Goal: Task Accomplishment & Management: Use online tool/utility

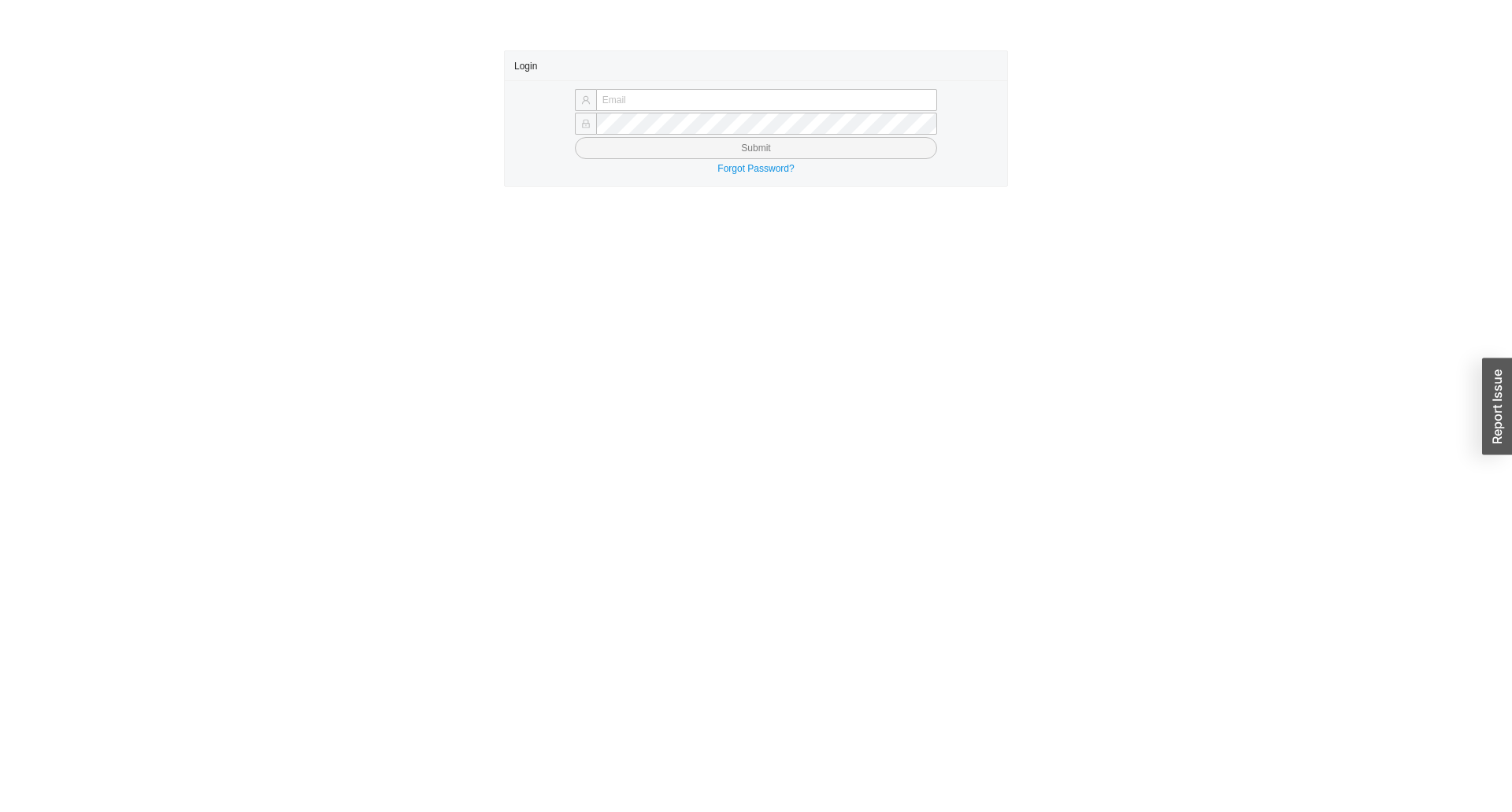
type input "yossi@asbathnj.com"
click at [575, 137] on button "Submit" at bounding box center [756, 148] width 362 height 22
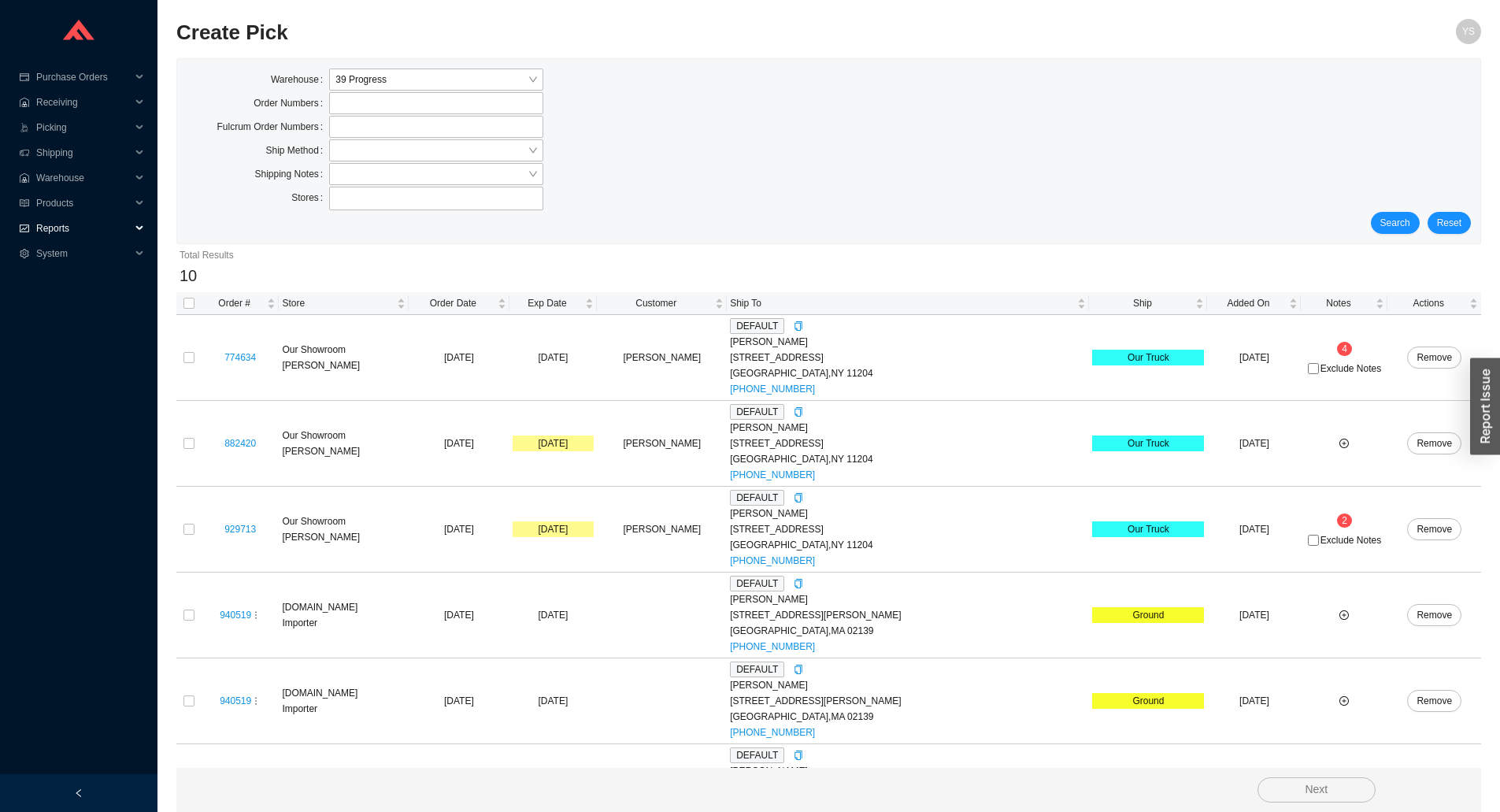
click at [93, 228] on span "Reports" at bounding box center [83, 229] width 94 height 25
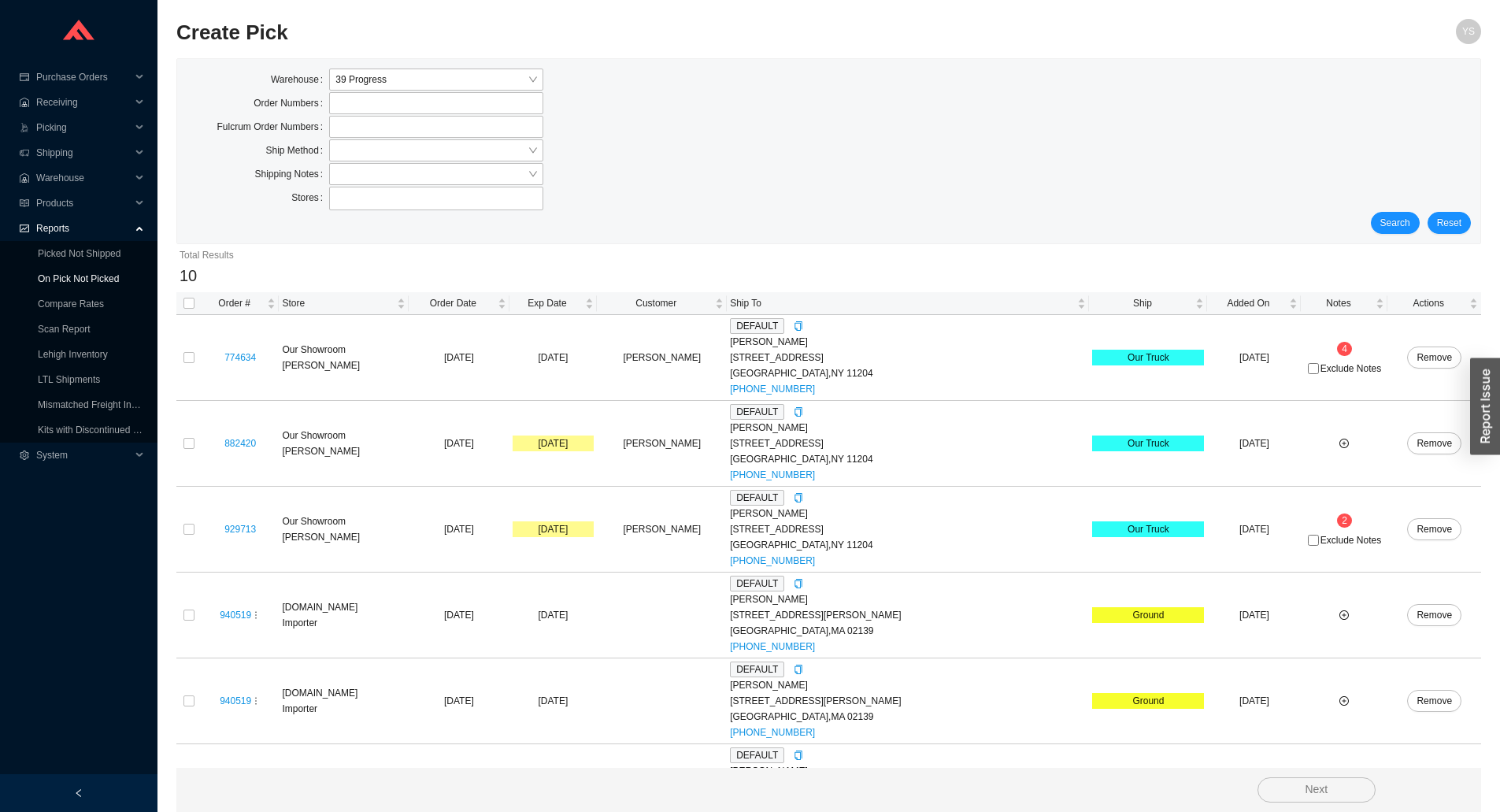
click at [82, 276] on link "On Pick Not Picked" at bounding box center [78, 279] width 81 height 11
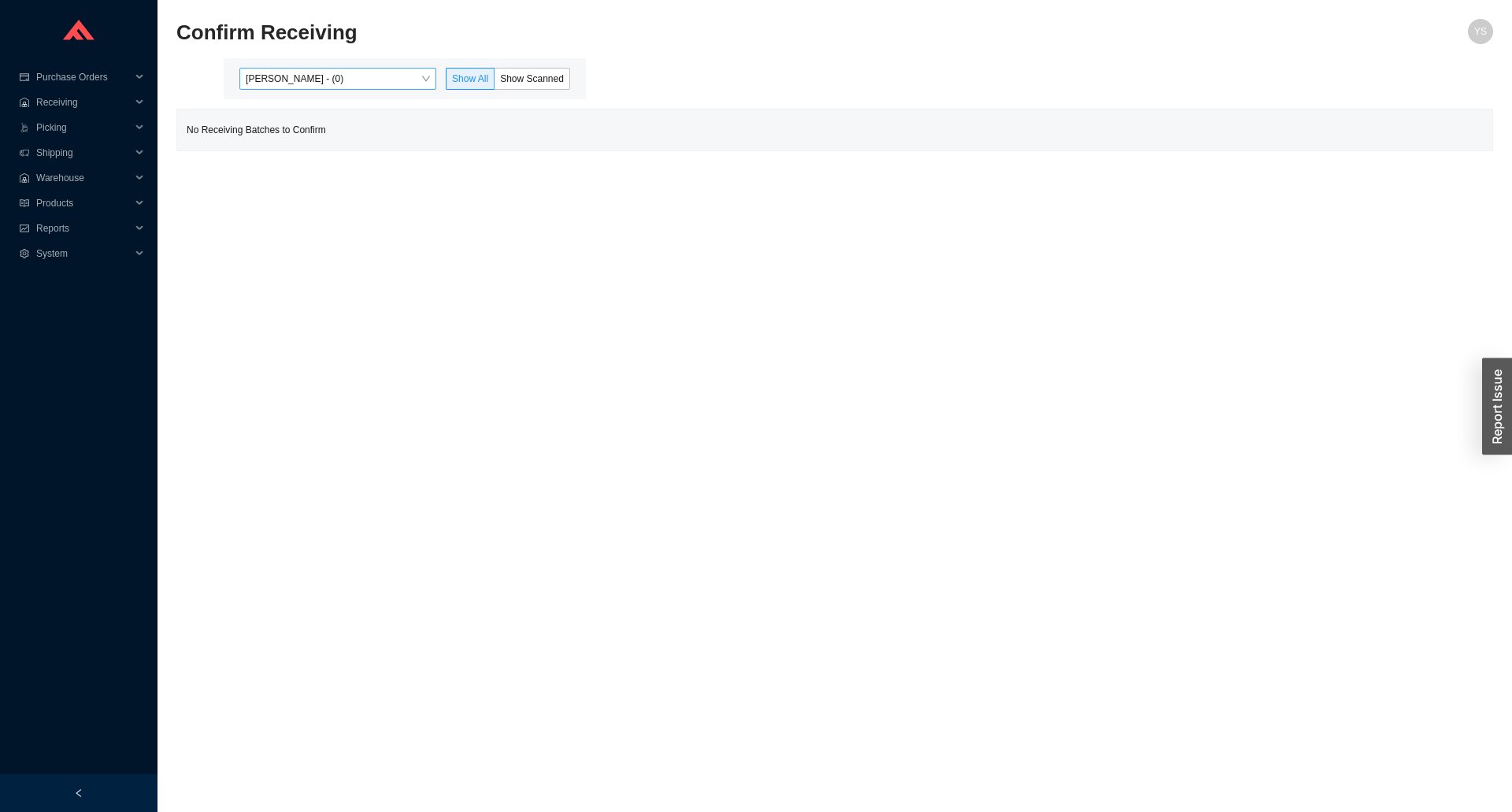
click at [280, 78] on span "Yossi Siff - (0)" at bounding box center [338, 79] width 184 height 21
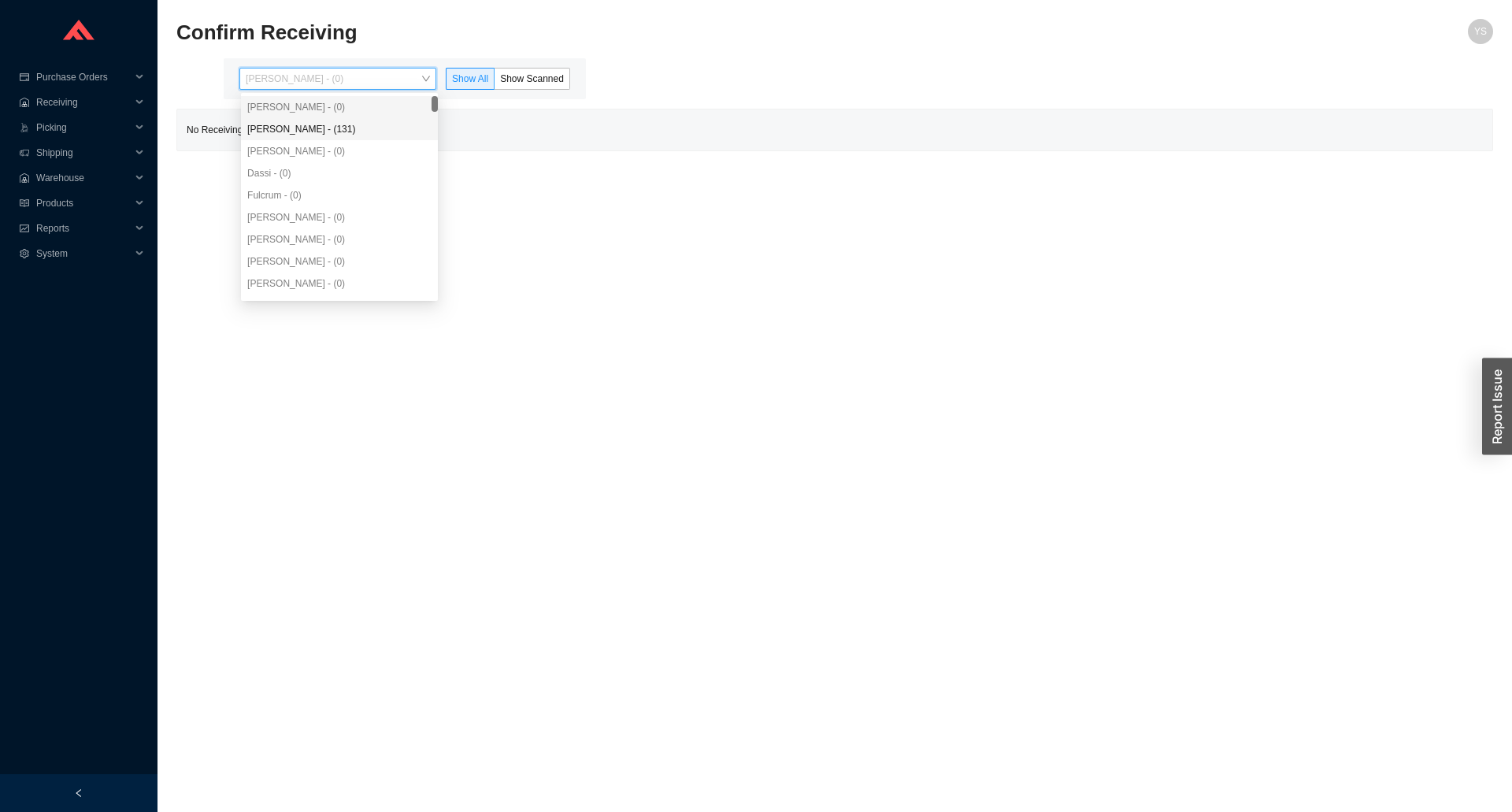
click at [290, 119] on div "Angel Negron - (131)" at bounding box center [339, 129] width 197 height 22
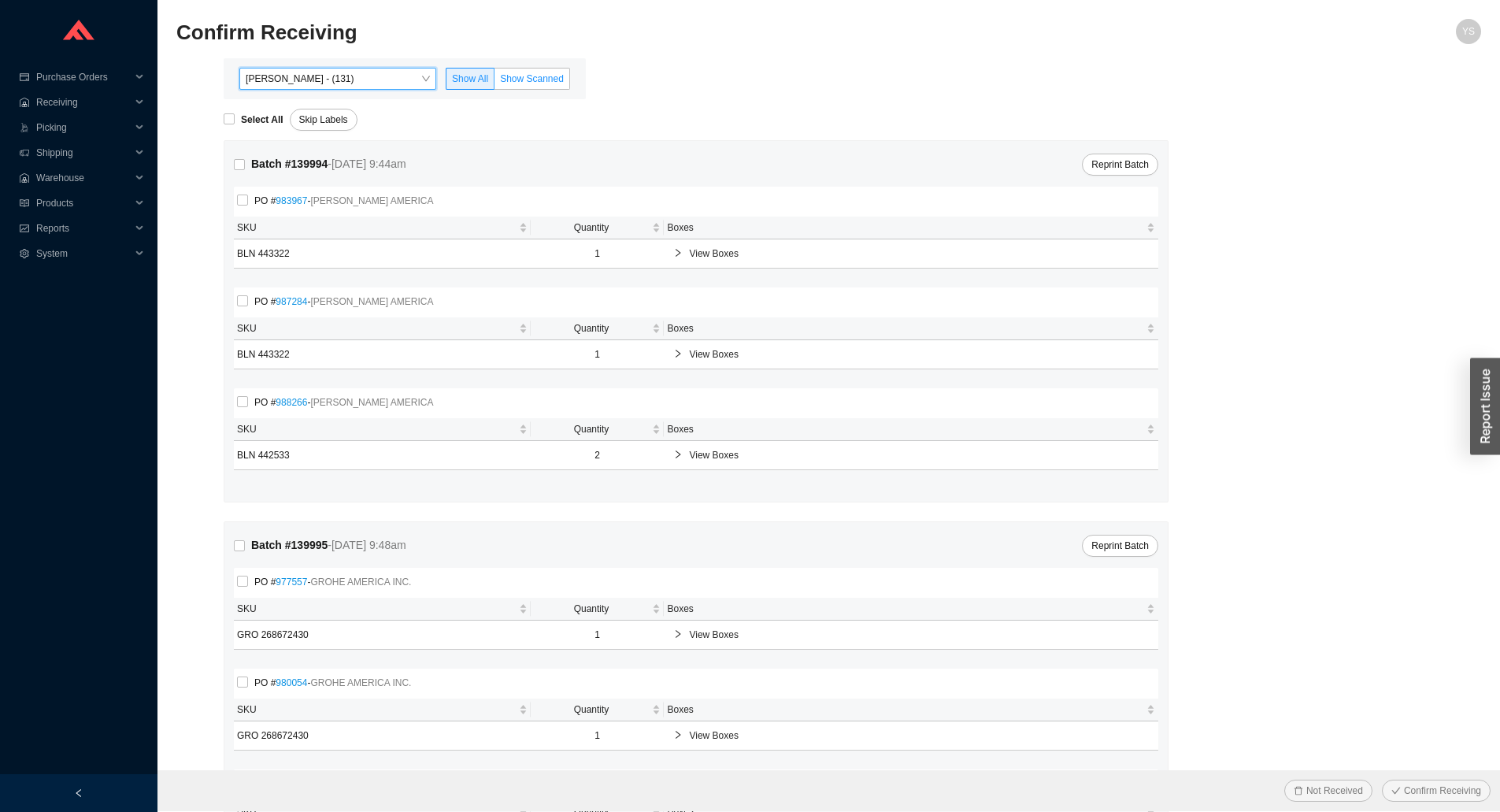
click at [539, 84] on span "Show Scanned" at bounding box center [532, 79] width 64 height 11
click at [495, 82] on input "Show Scanned" at bounding box center [495, 82] width 0 height 0
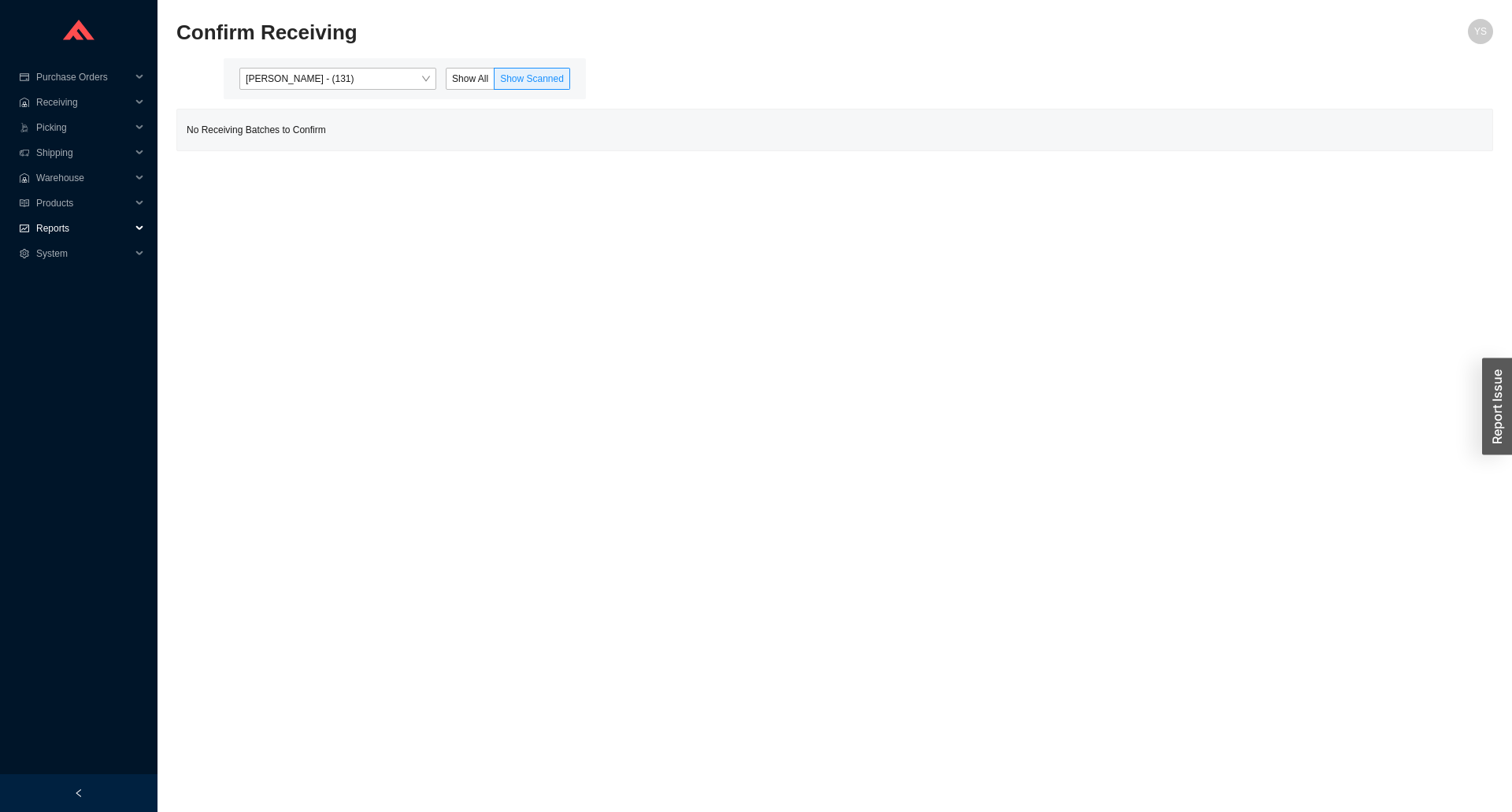
click at [49, 222] on span "Reports" at bounding box center [83, 229] width 94 height 25
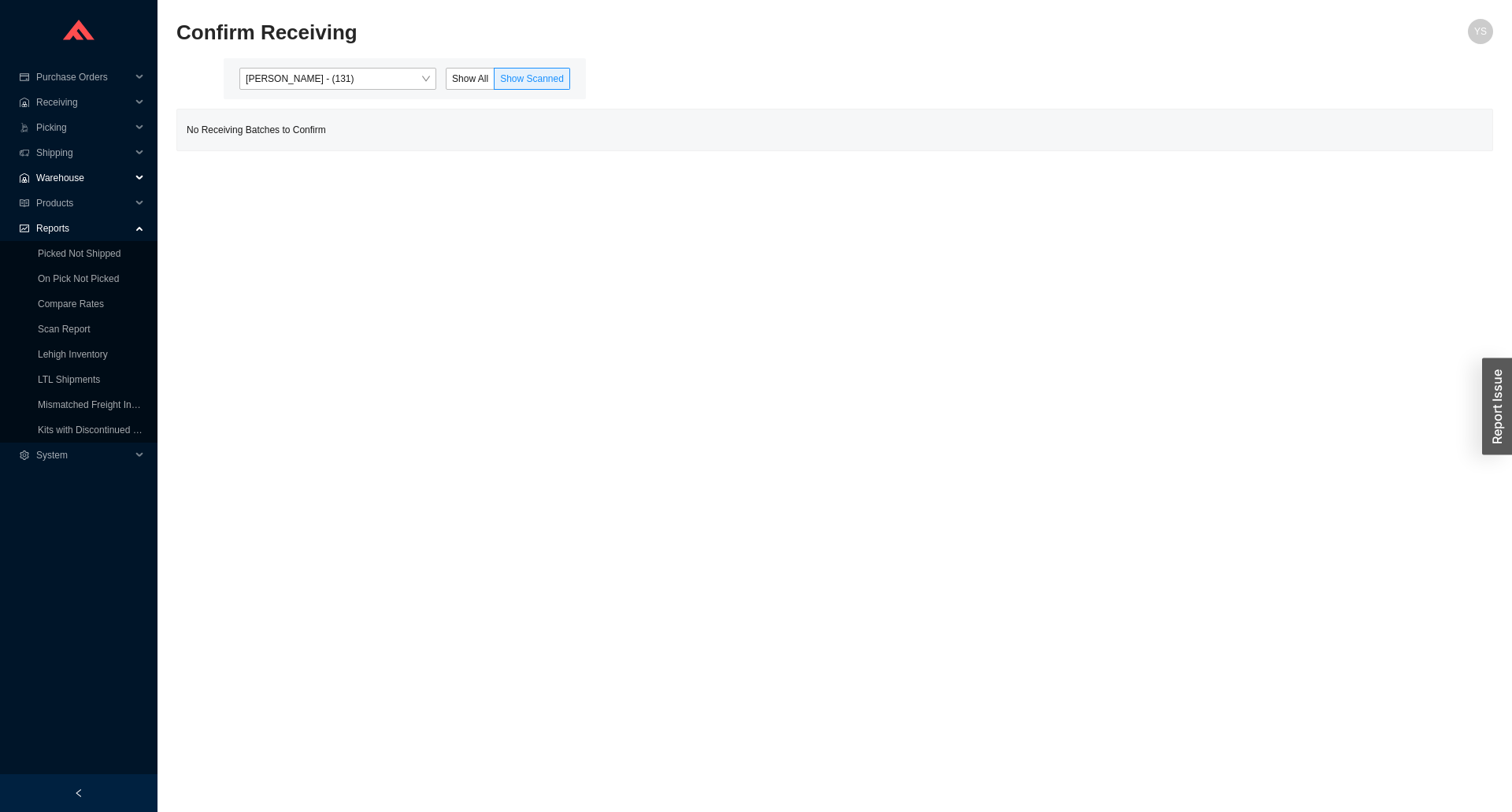
click at [79, 180] on span "Warehouse" at bounding box center [83, 178] width 94 height 25
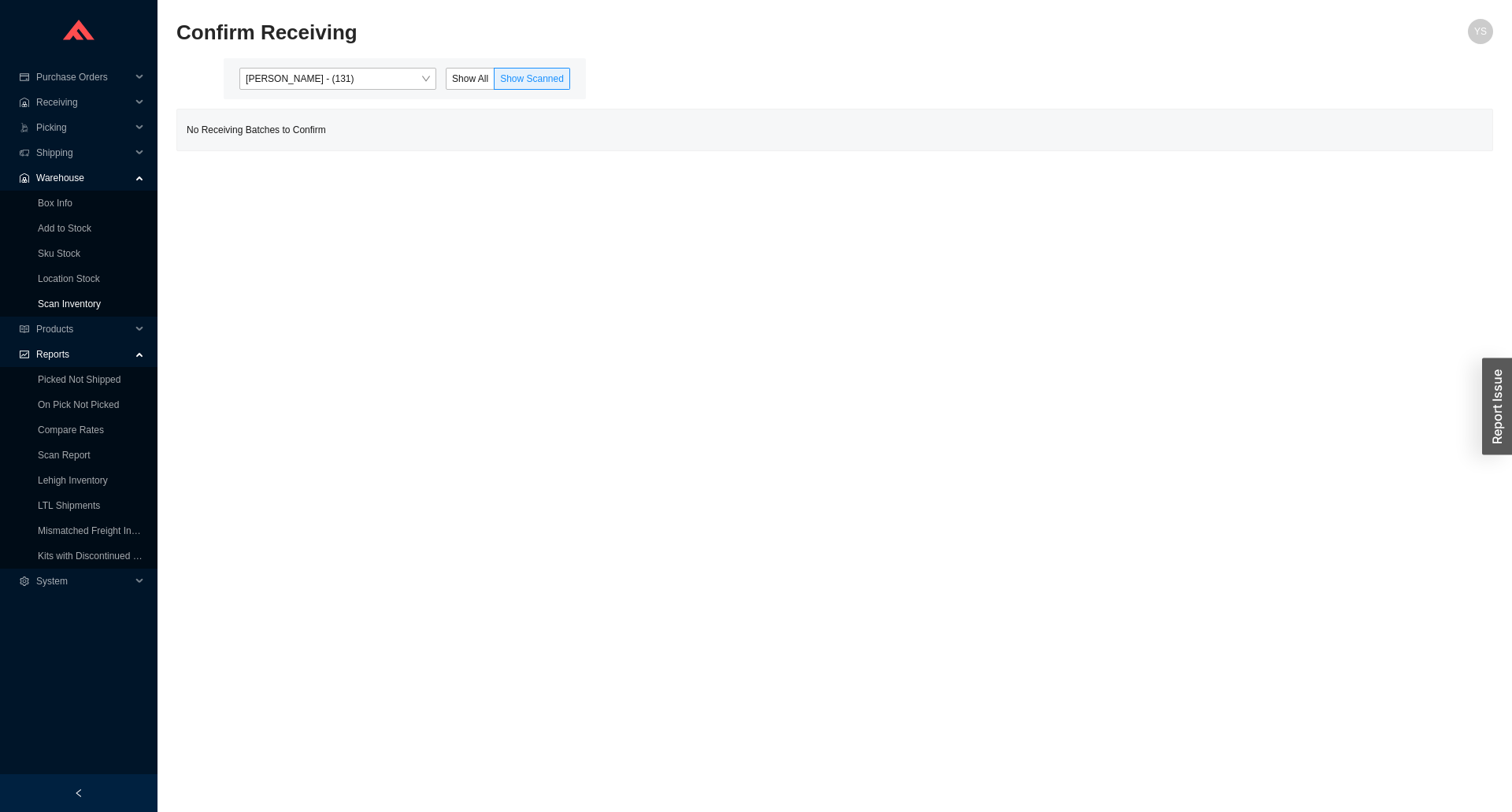
click at [64, 298] on link "Scan Inventory" at bounding box center [69, 304] width 63 height 11
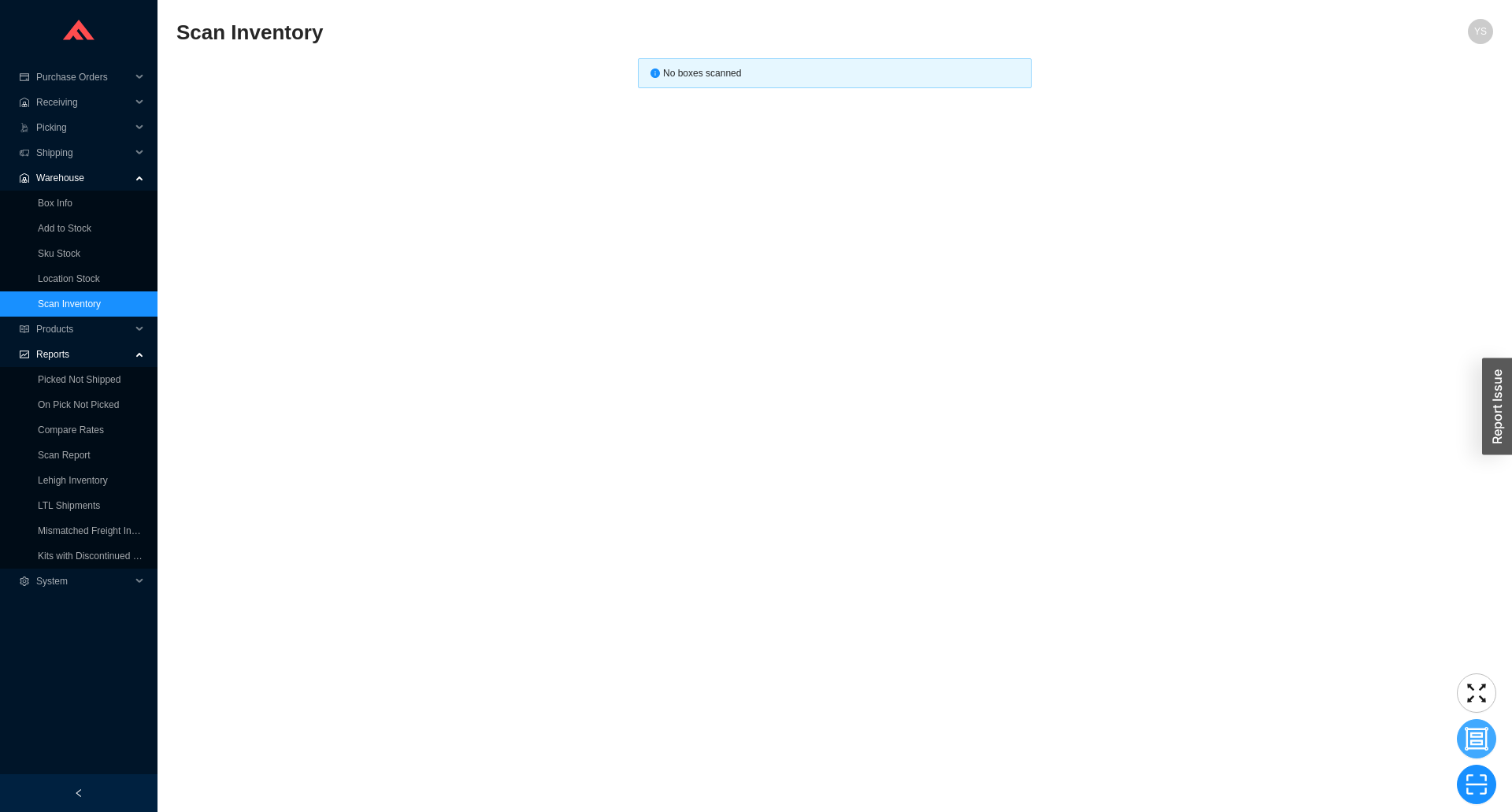
click at [1475, 736] on icon "group" at bounding box center [1477, 739] width 13 height 13
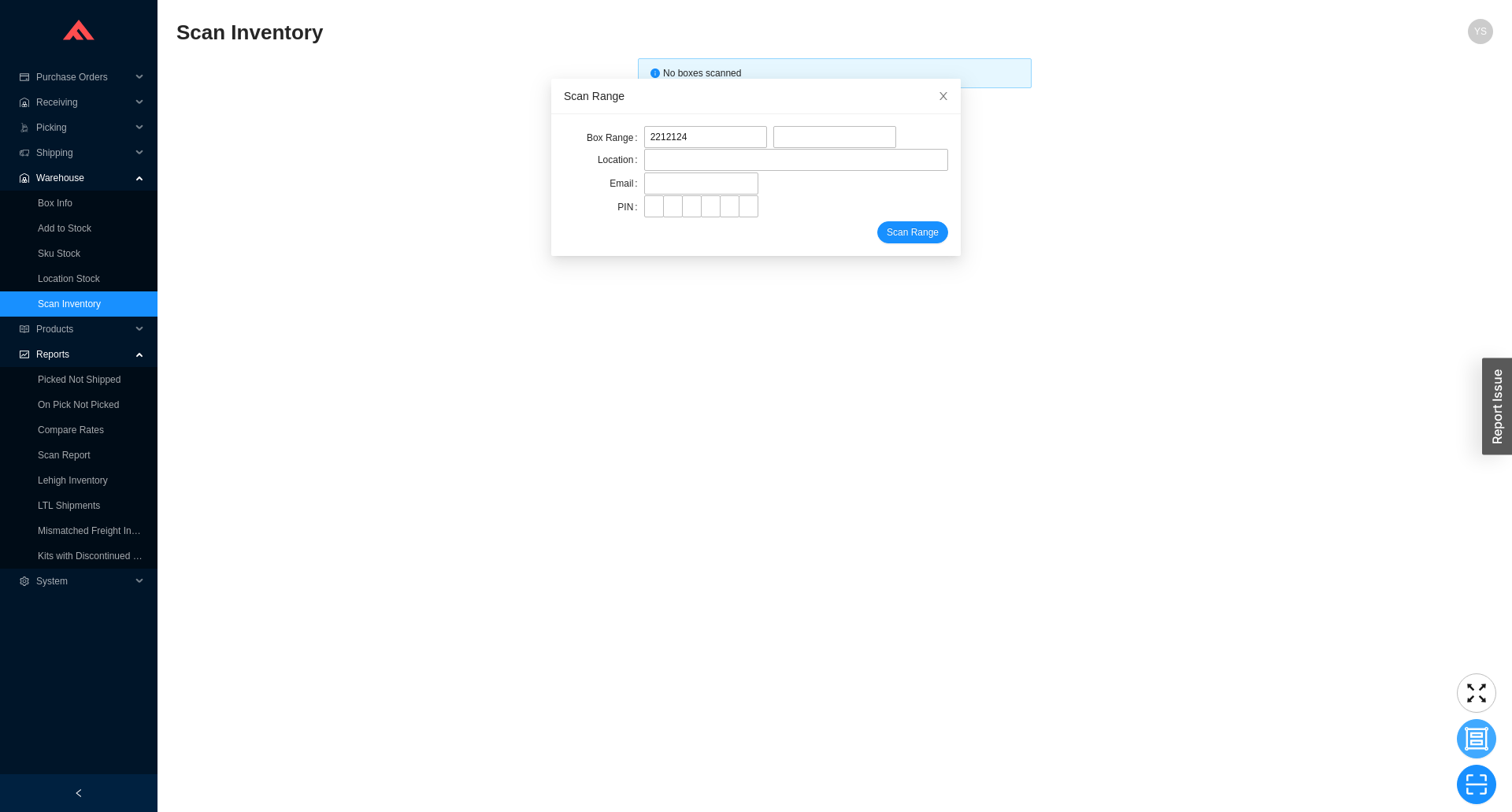
type input "2212124"
type input "2212187"
click at [659, 162] on input "text" at bounding box center [796, 160] width 304 height 22
click at [667, 155] on input "3-a10--2-301" at bounding box center [796, 160] width 304 height 22
type input "3-a10-2-301"
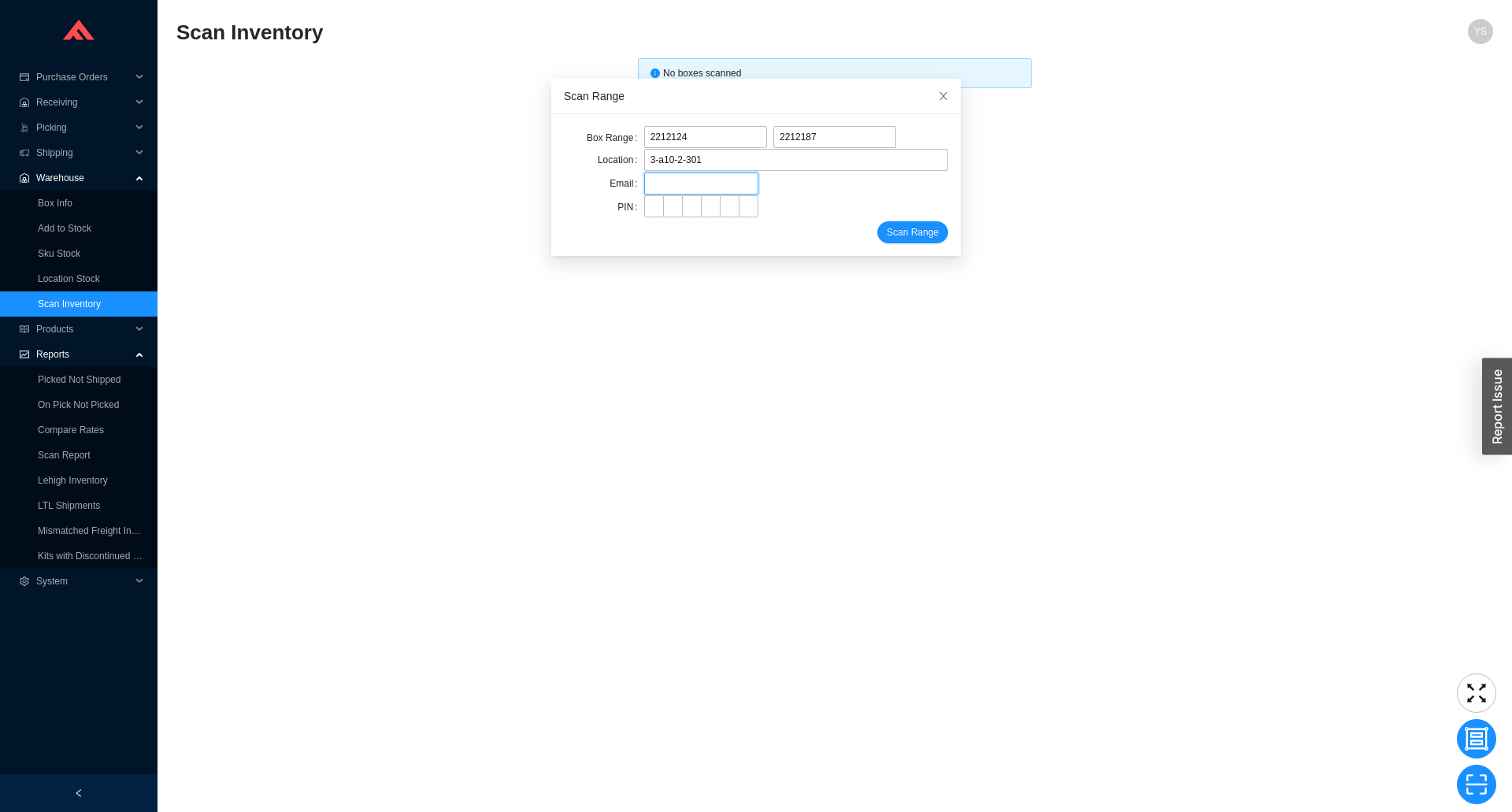
click at [712, 184] on input "text" at bounding box center [702, 183] width 114 height 22
type input "yossi@asbathnj.com"
click at [644, 208] on input "tel" at bounding box center [654, 206] width 20 height 22
type input "*"
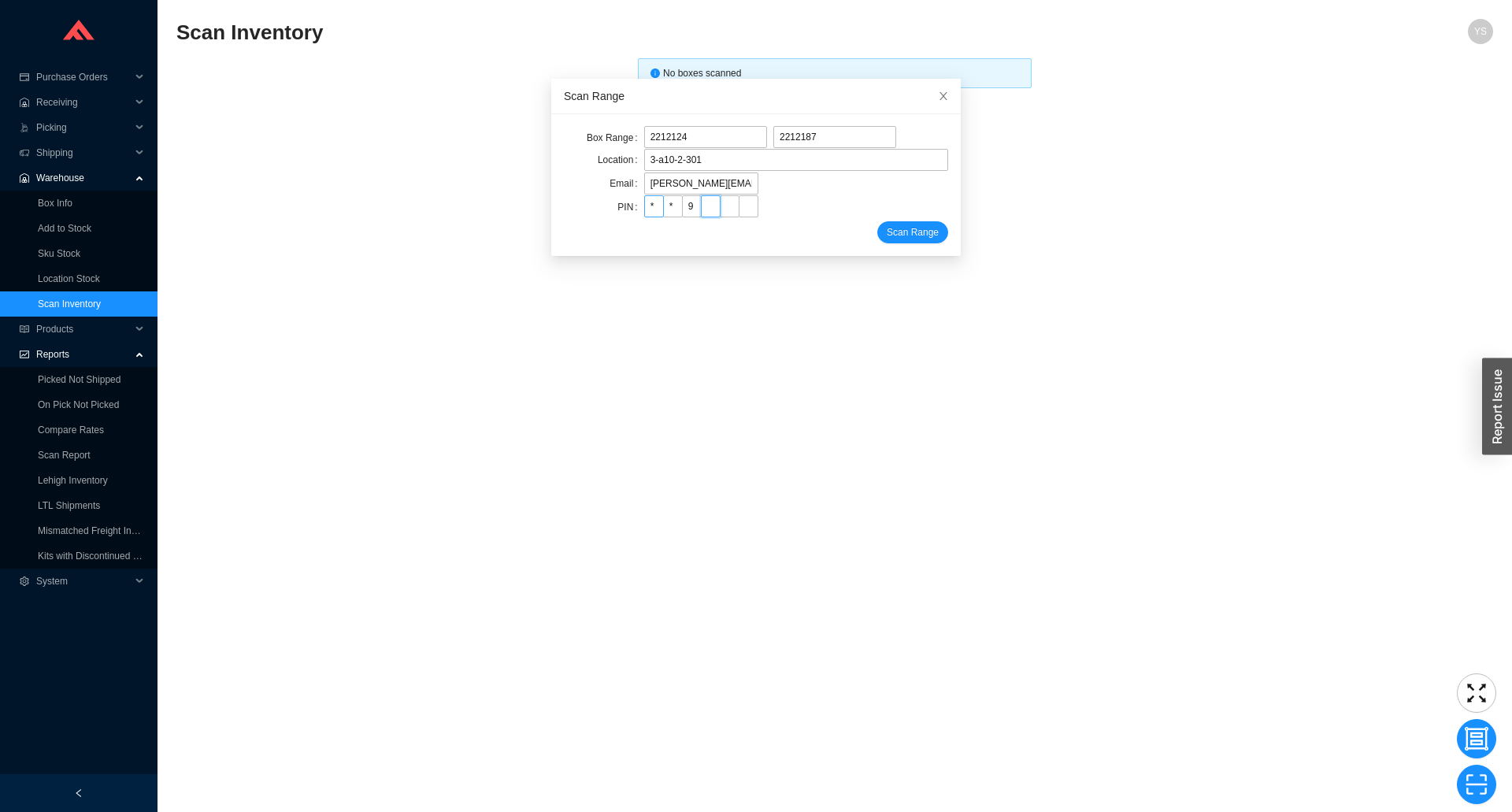
type input "*"
click at [878, 221] on button "Scan Range" at bounding box center [913, 232] width 71 height 22
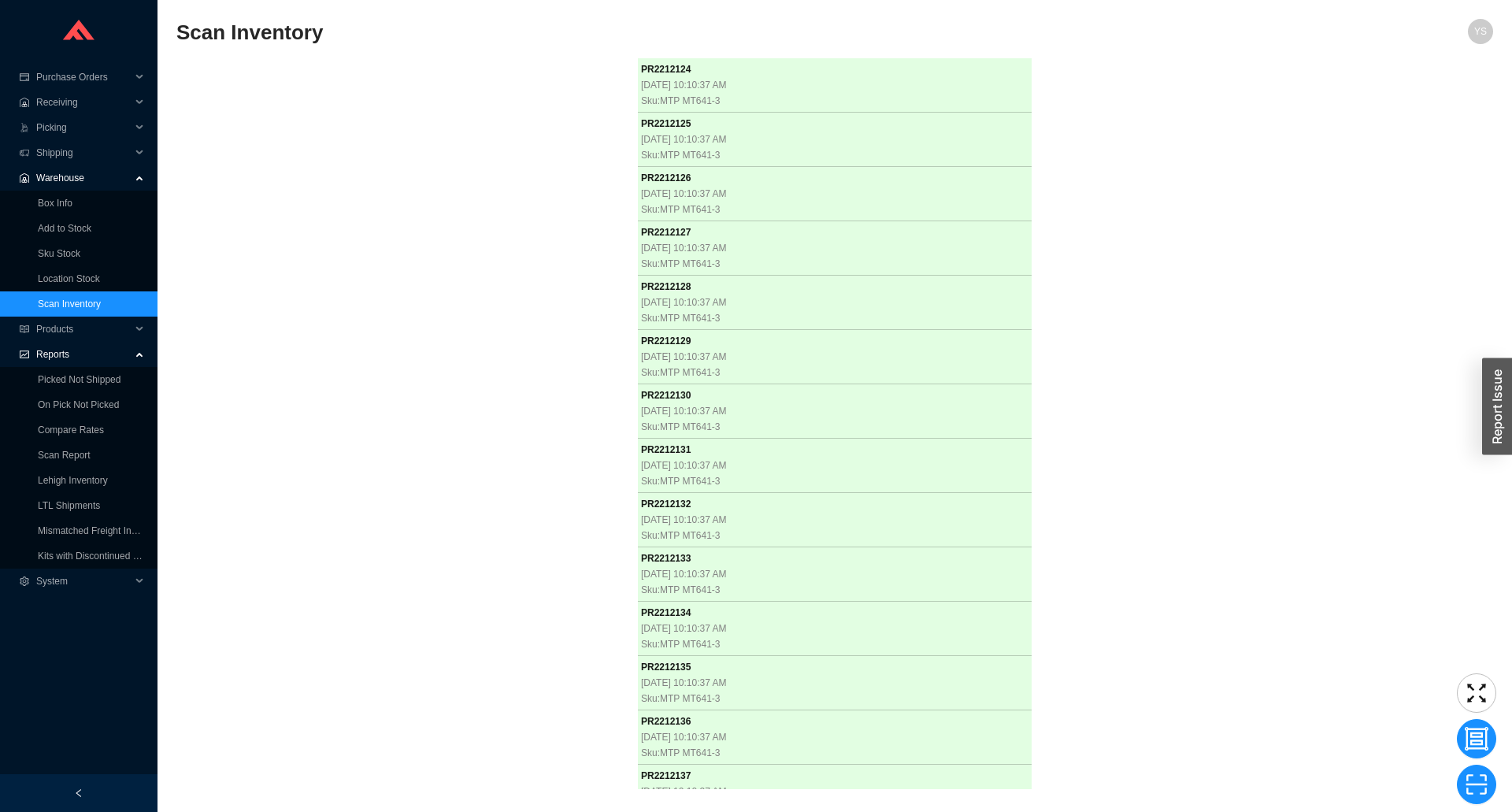
scroll to position [2780, 0]
click at [90, 100] on span "Receiving" at bounding box center [83, 103] width 94 height 25
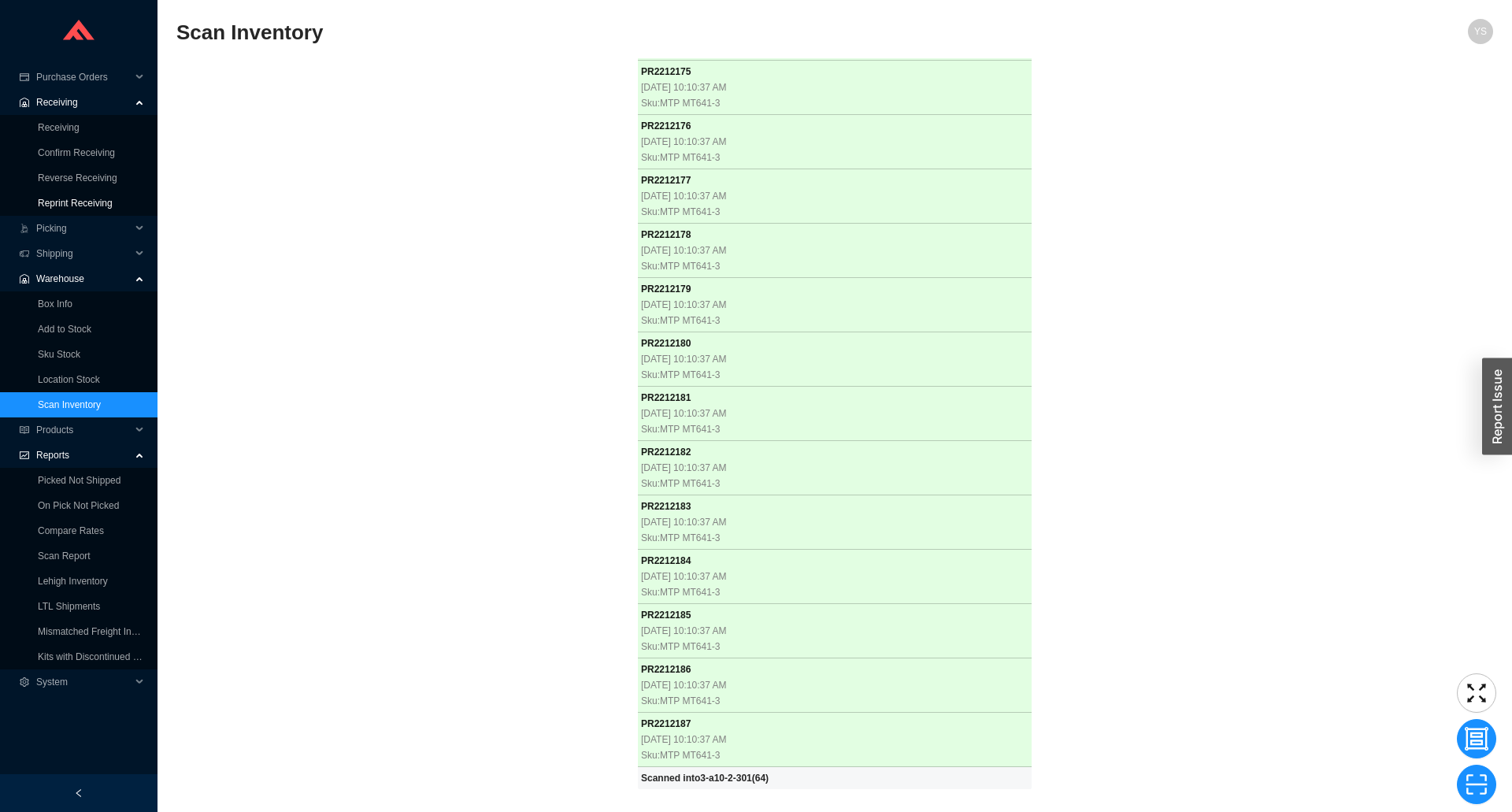
click at [95, 201] on link "Reprint Receiving" at bounding box center [75, 203] width 74 height 11
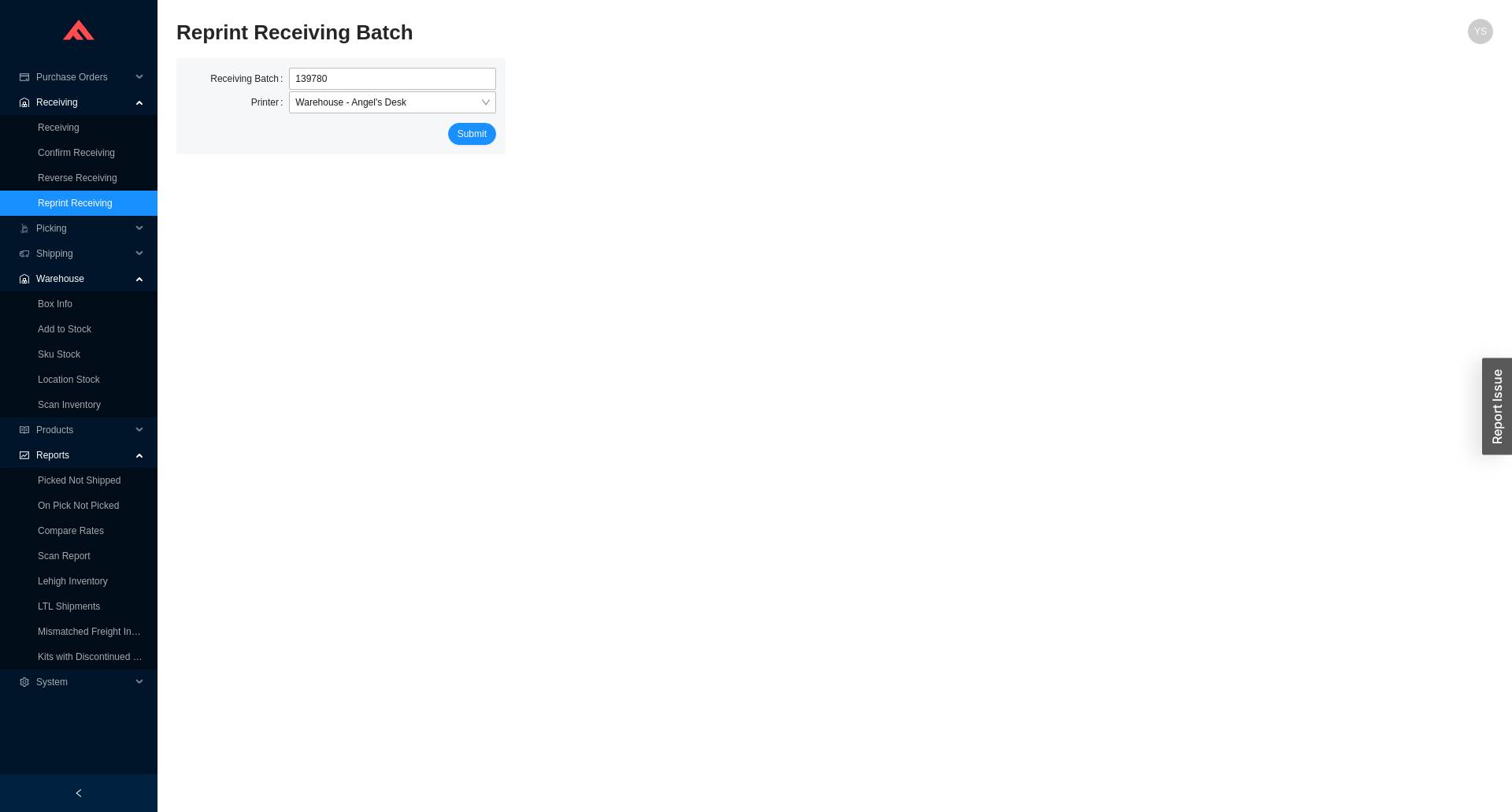
type input "139780"
click at [448, 122] on button "Submit" at bounding box center [472, 133] width 48 height 22
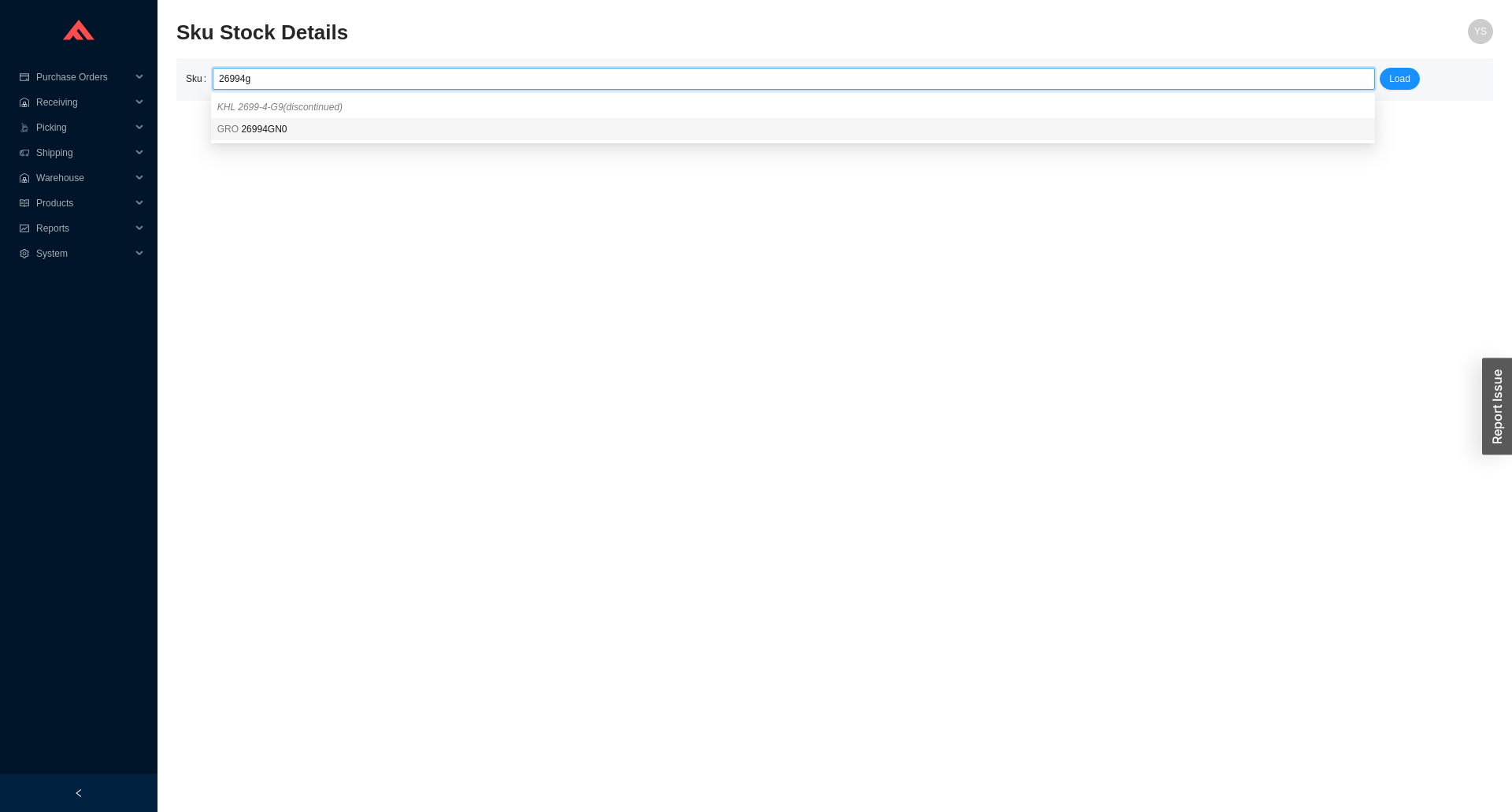
type input "GRO 26994GN0"
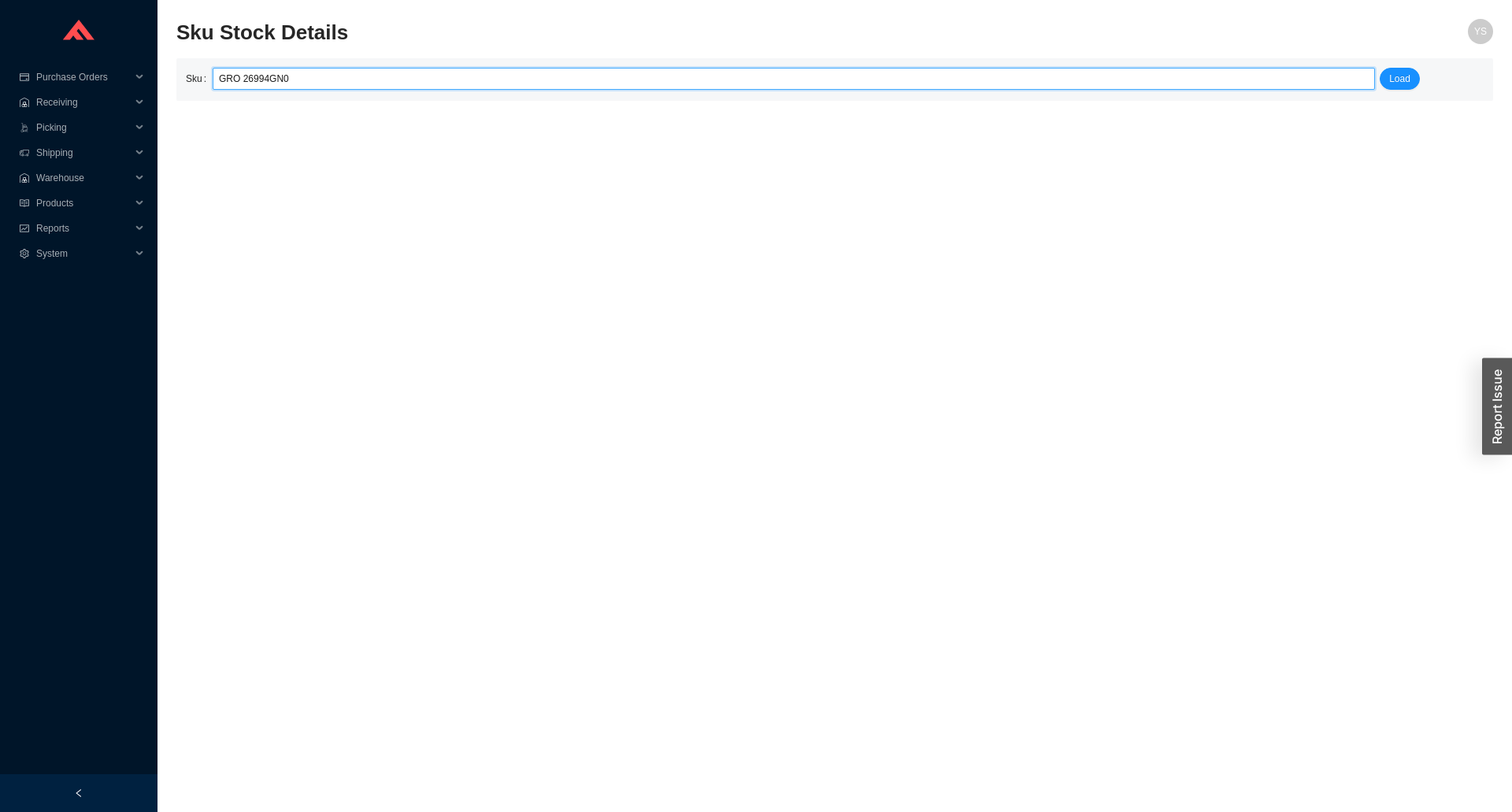
click button "Load" at bounding box center [1399, 79] width 40 height 22
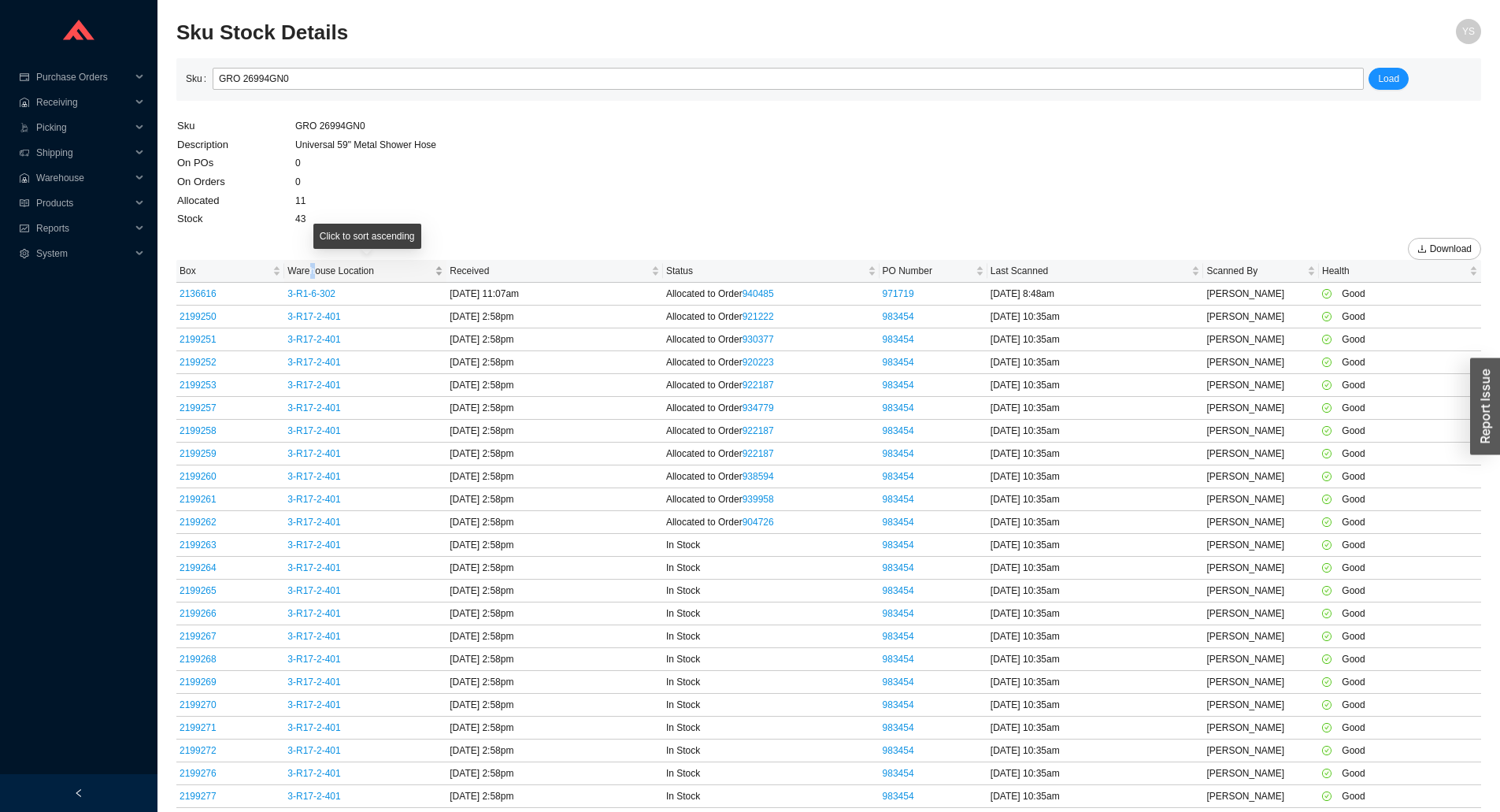
click at [315, 265] on span "Warehouse Location" at bounding box center [359, 270] width 144 height 15
click at [210, 269] on span "Box" at bounding box center [224, 270] width 90 height 15
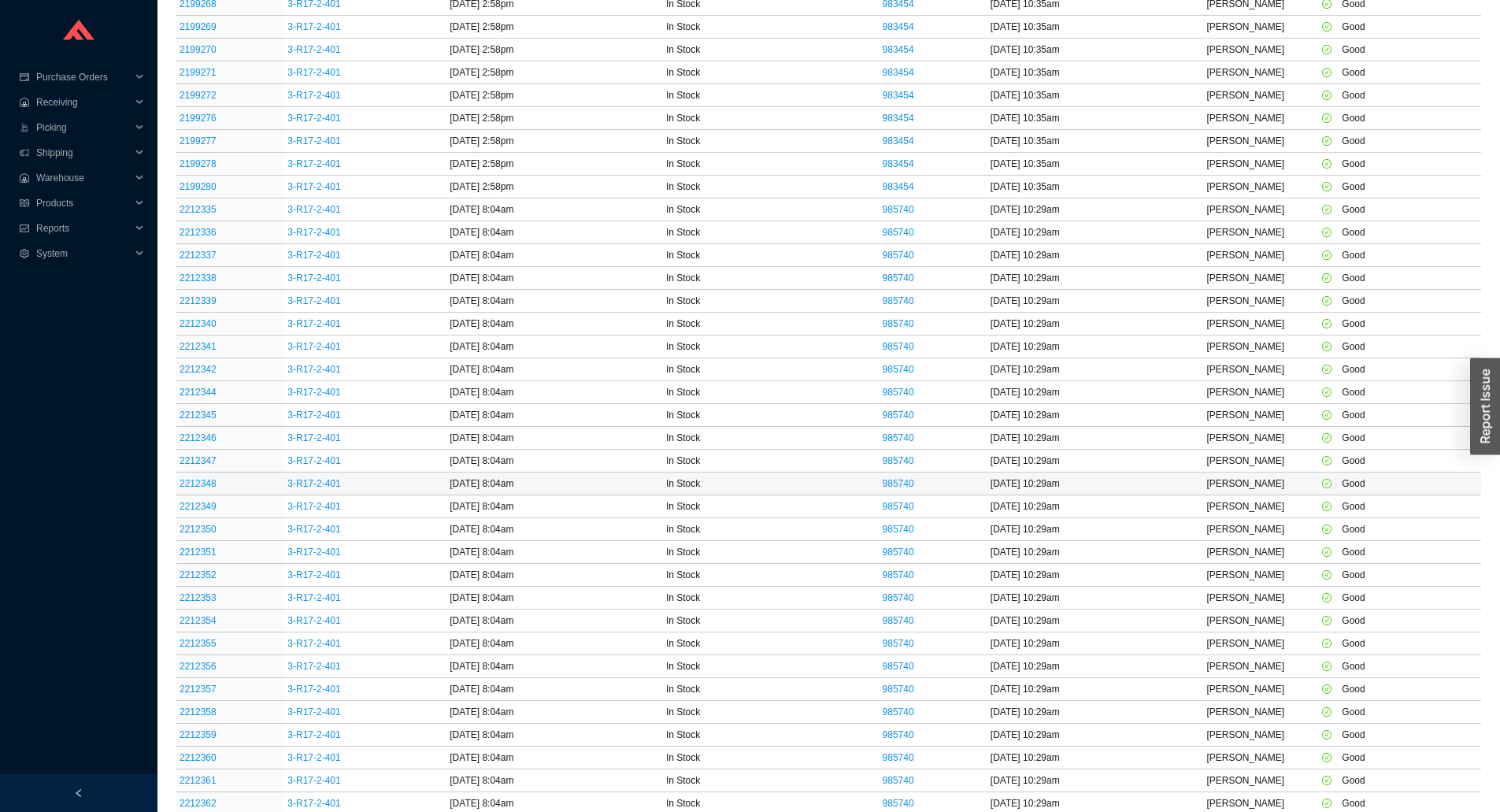
scroll to position [704, 0]
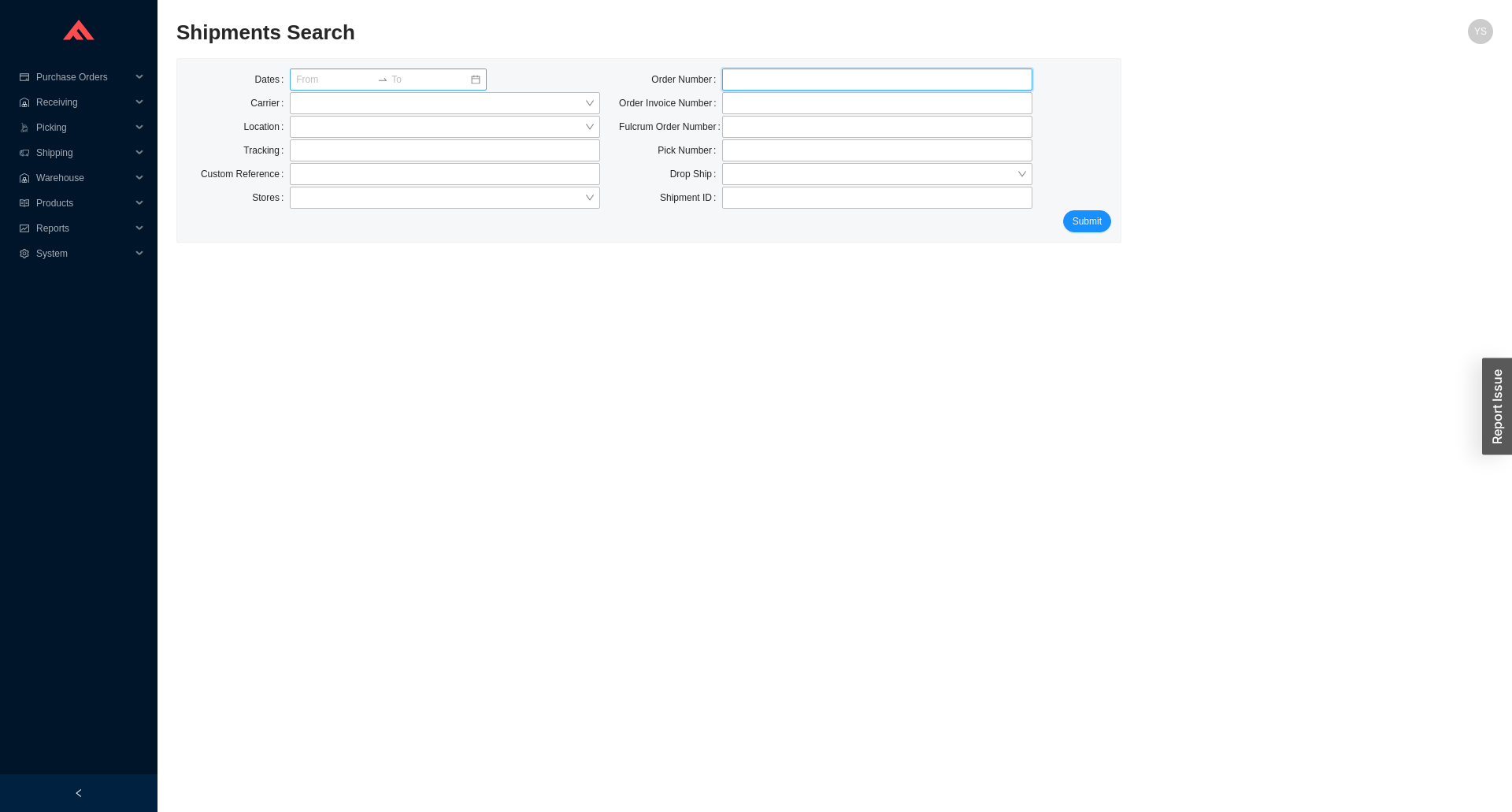
click at [772, 74] on input "tel" at bounding box center [878, 80] width 310 height 22
type input "921914"
click button "Submit" at bounding box center [1087, 221] width 48 height 22
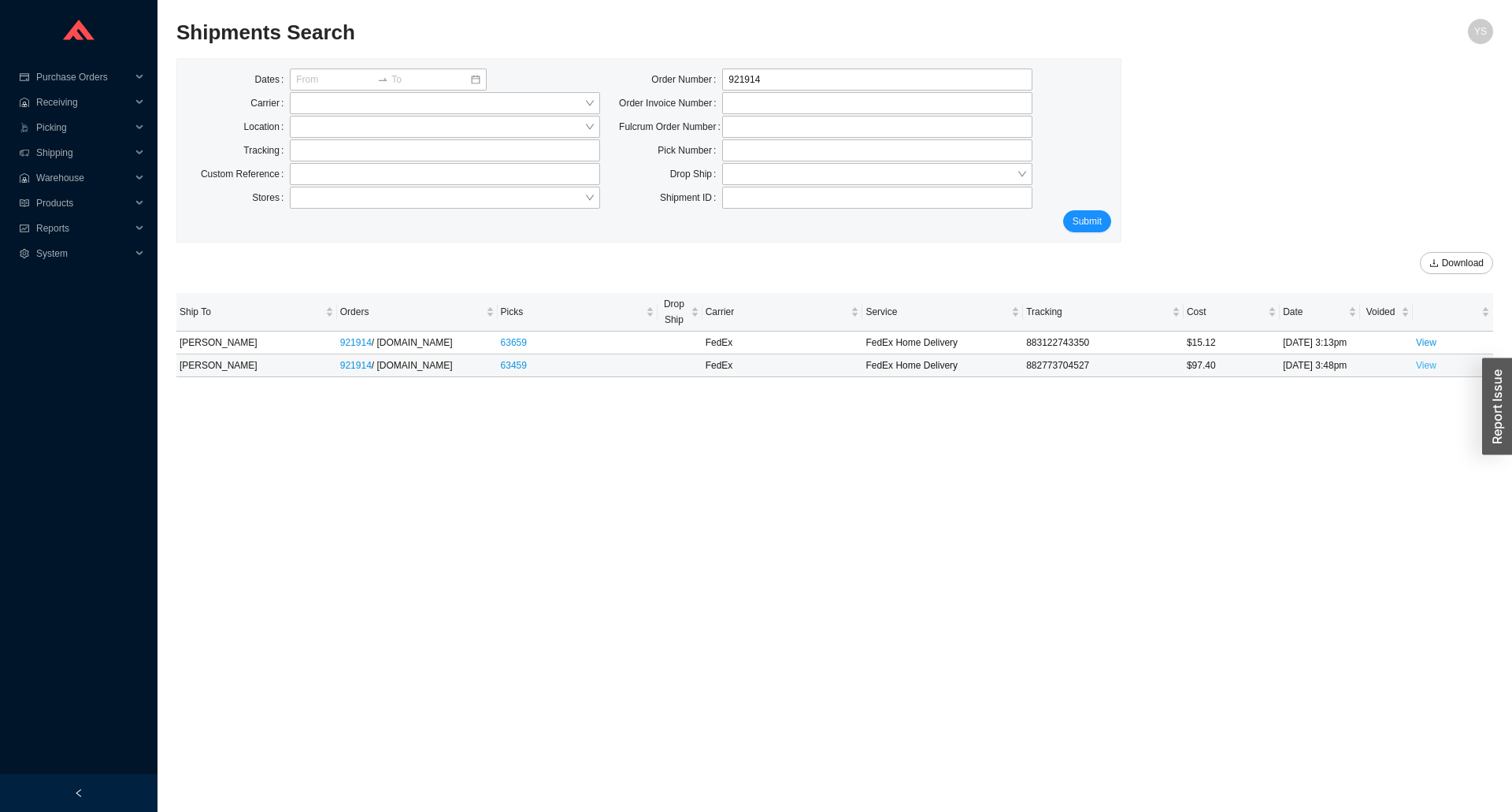
click at [1431, 367] on link "View" at bounding box center [1426, 366] width 21 height 11
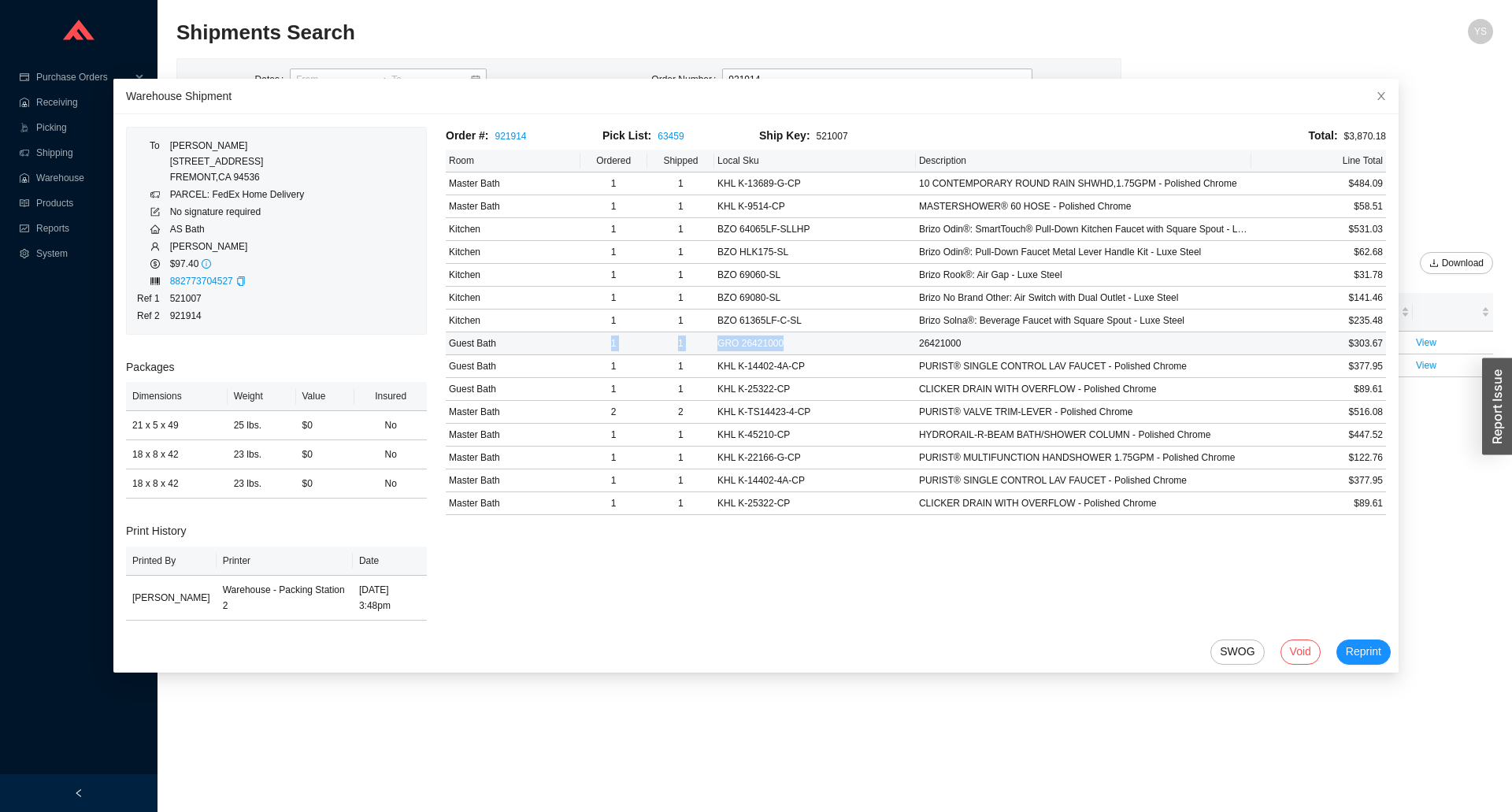
drag, startPoint x: 788, startPoint y: 346, endPoint x: 503, endPoint y: 347, distance: 285.0
click at [503, 347] on tr "Guest Bath 1 1 GRO 26421000 26421000 $303.67" at bounding box center [916, 343] width 940 height 23
click at [498, 343] on td "Guest Bath" at bounding box center [513, 343] width 134 height 23
click at [694, 343] on td "1" at bounding box center [681, 343] width 67 height 23
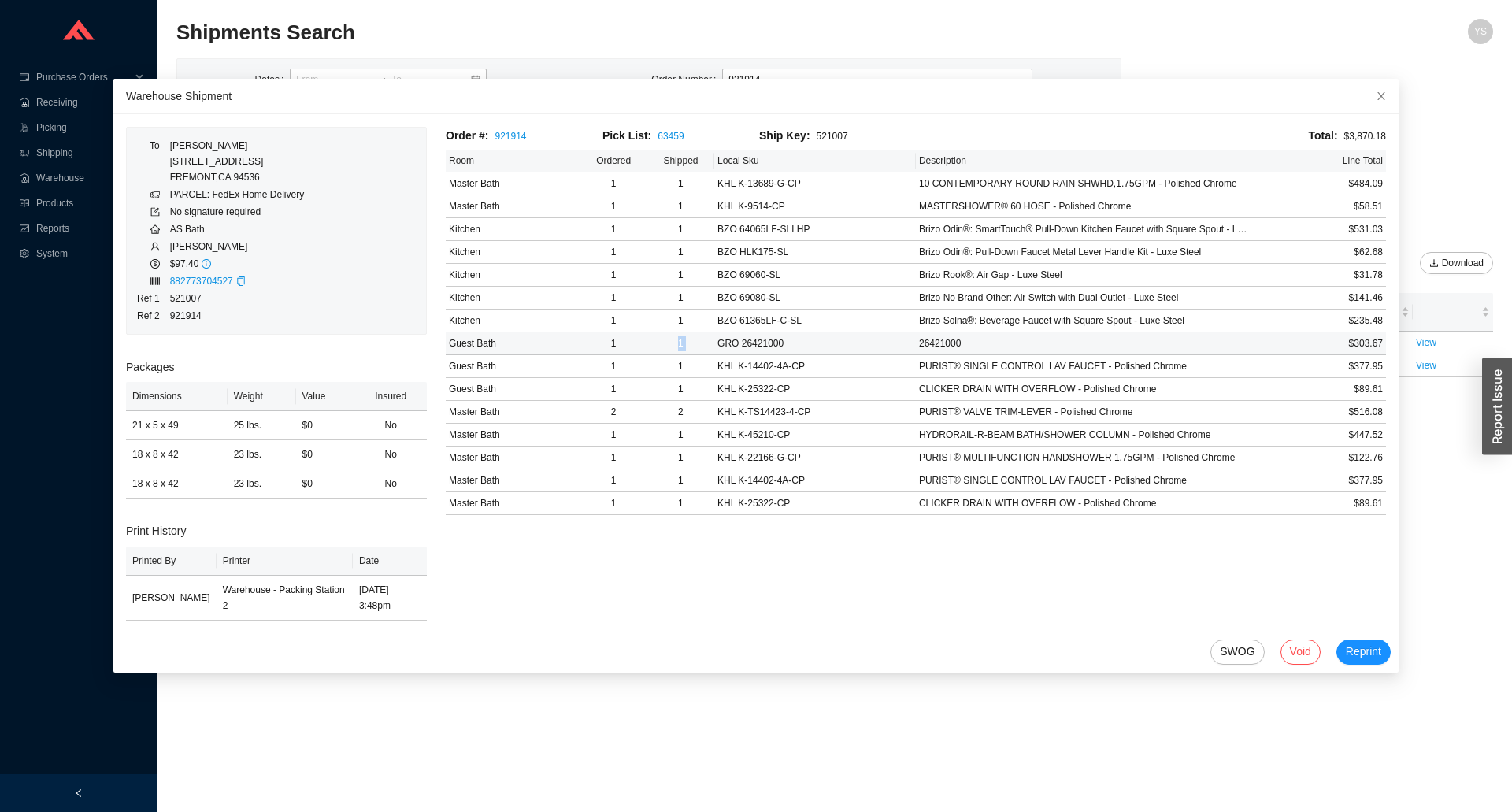
click at [694, 343] on td "1" at bounding box center [681, 343] width 67 height 23
click at [781, 348] on td "GRO 26421000" at bounding box center [815, 343] width 201 height 23
drag, startPoint x: 778, startPoint y: 342, endPoint x: 440, endPoint y: 348, distance: 338.1
click at [446, 348] on tr "Guest Bath 1 1 GRO 26421000 26421000 $303.67" at bounding box center [916, 343] width 940 height 23
